Goal: Task Accomplishment & Management: Manage account settings

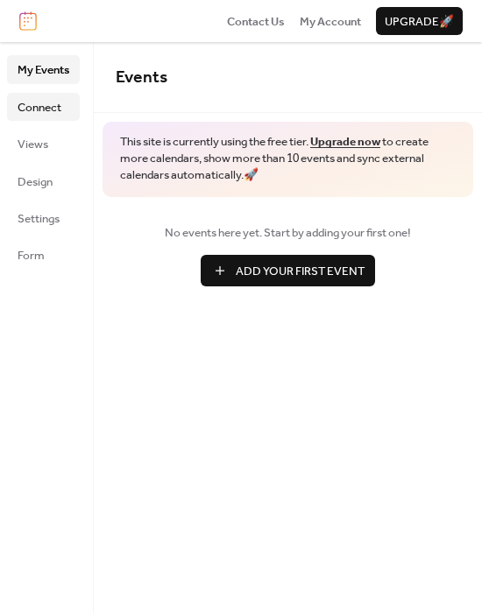
click at [31, 112] on span "Connect" at bounding box center [40, 108] width 44 height 18
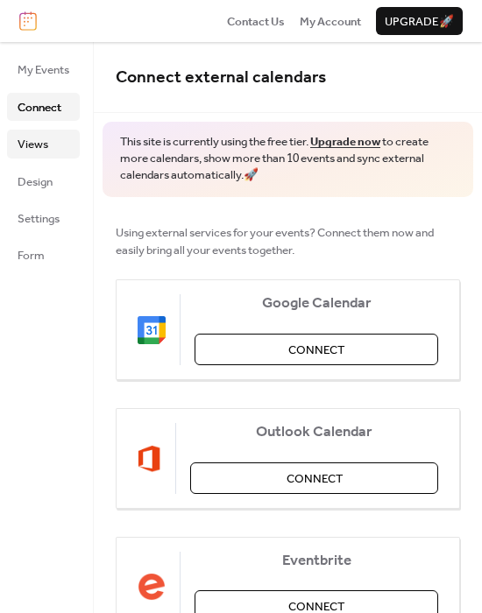
click at [52, 153] on link "Views" at bounding box center [43, 144] width 73 height 28
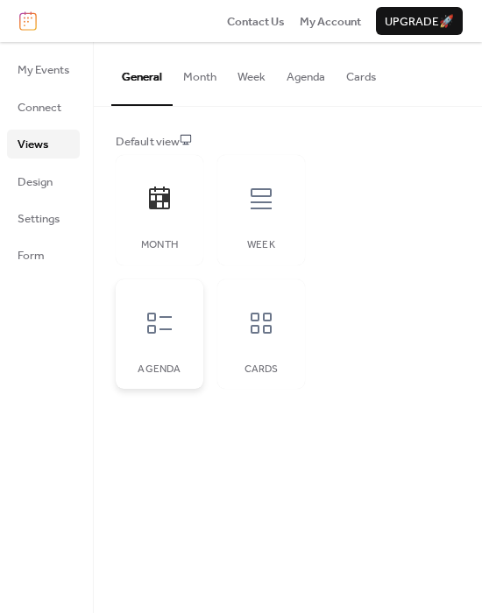
click at [178, 321] on div at bounding box center [159, 323] width 53 height 53
click at [253, 342] on div at bounding box center [261, 323] width 53 height 53
click at [257, 224] on div at bounding box center [261, 199] width 53 height 53
click at [171, 216] on div at bounding box center [159, 199] width 53 height 53
click at [61, 177] on link "Design" at bounding box center [43, 181] width 73 height 28
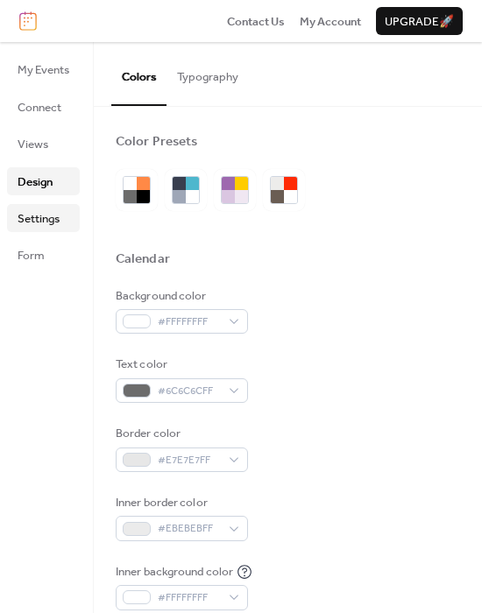
click at [40, 215] on span "Settings" at bounding box center [39, 219] width 42 height 18
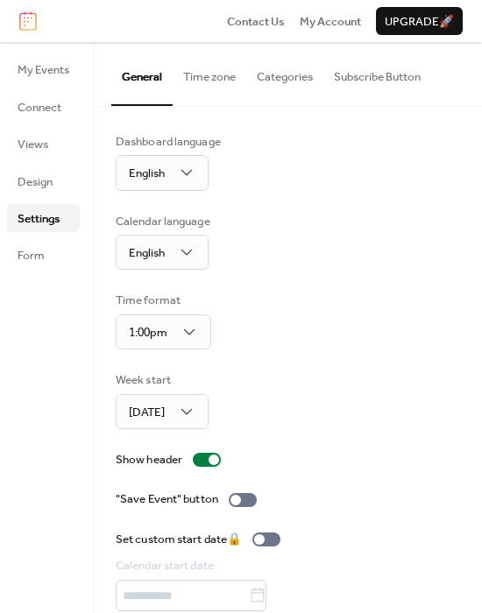
scroll to position [63, 0]
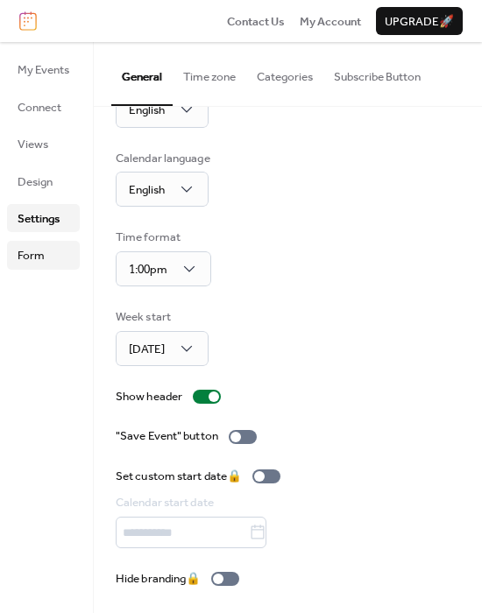
click at [20, 251] on span "Form" at bounding box center [31, 256] width 27 height 18
